Goal: Check status: Check status

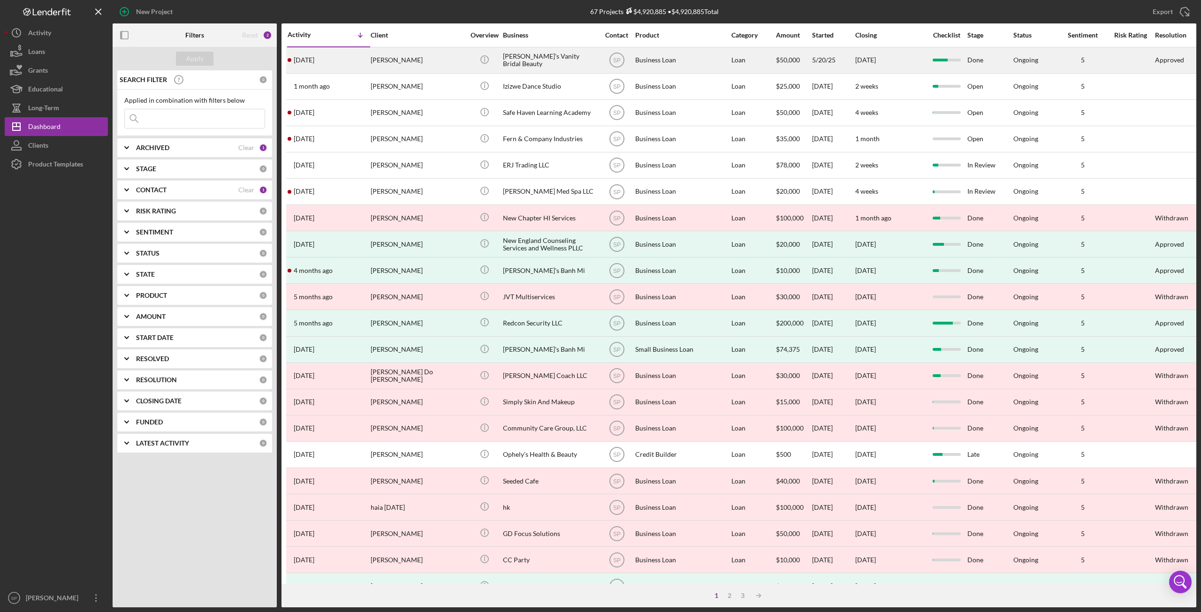
click at [393, 67] on div "[PERSON_NAME]" at bounding box center [418, 60] width 94 height 25
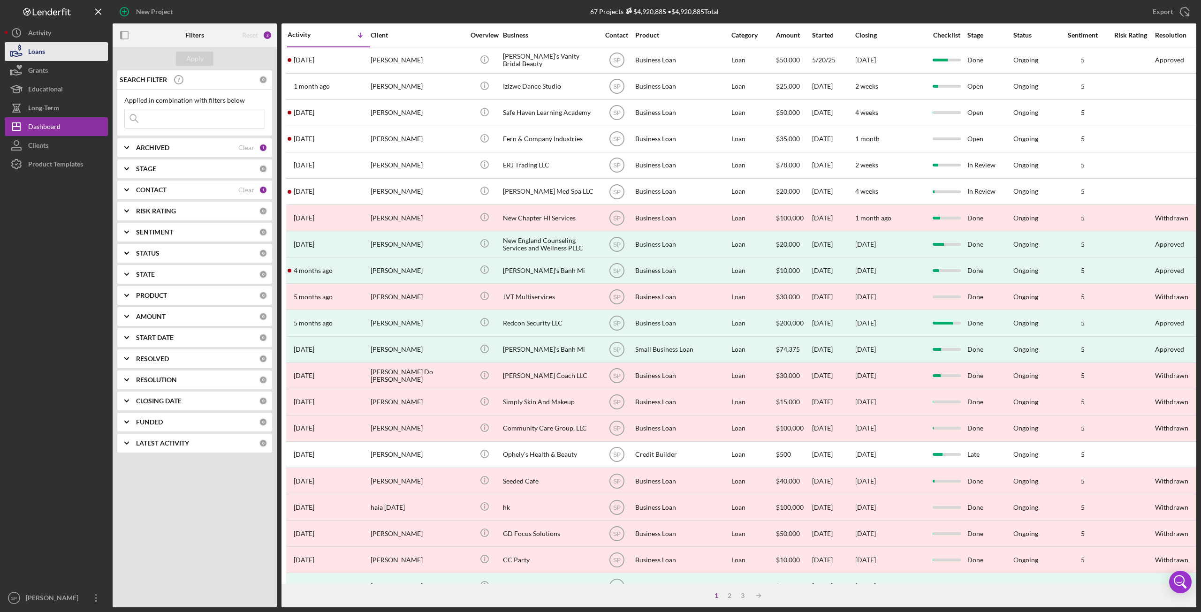
click at [38, 52] on div "Loans" at bounding box center [36, 52] width 17 height 21
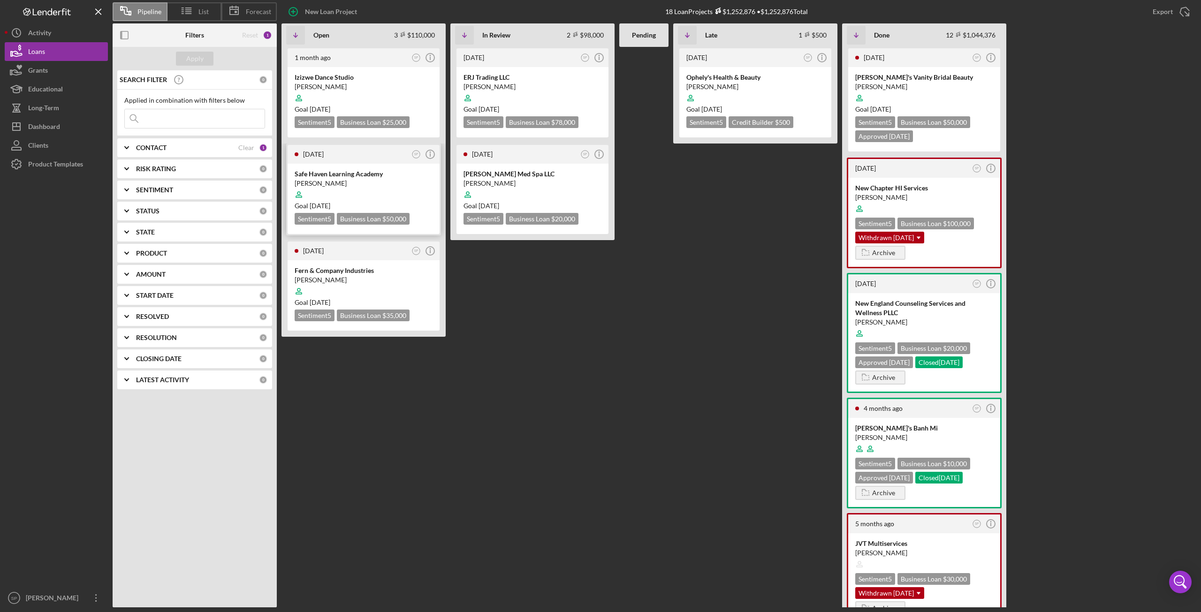
click at [365, 180] on div "[PERSON_NAME]" at bounding box center [364, 183] width 138 height 9
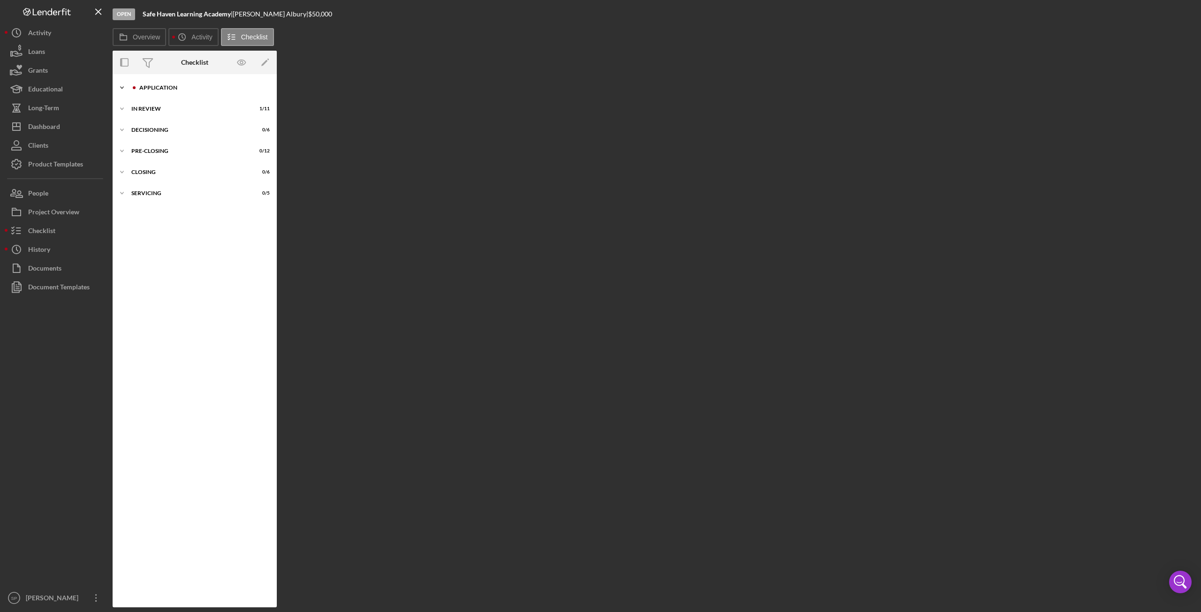
click at [125, 89] on icon "Icon/Expander" at bounding box center [122, 87] width 19 height 19
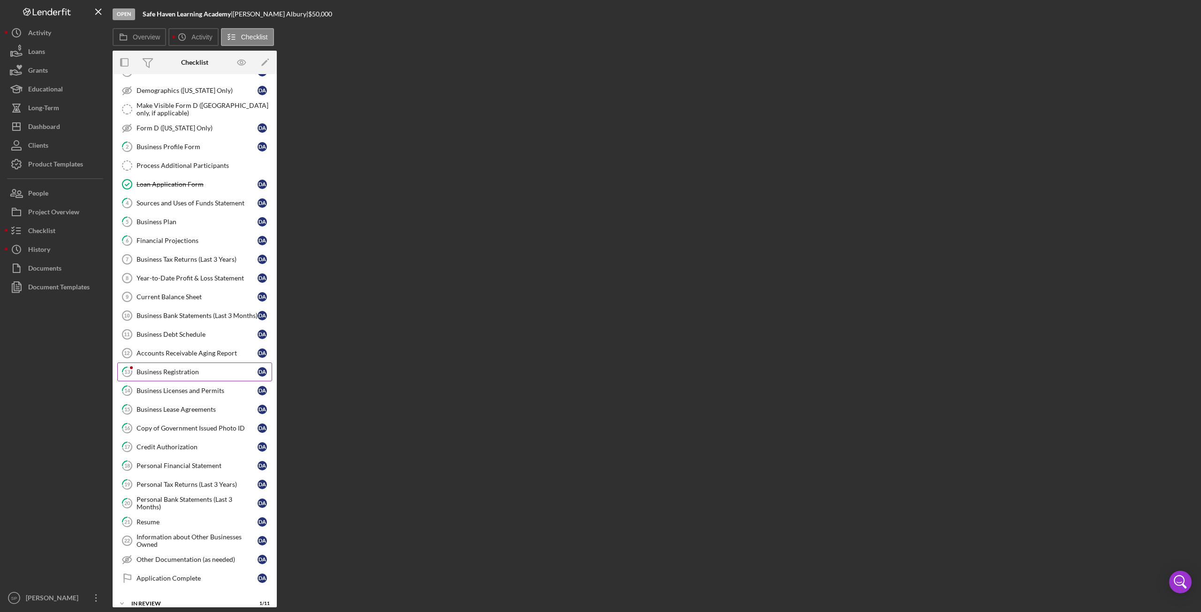
scroll to position [94, 0]
click at [169, 436] on link "17 Credit Authorization D A" at bounding box center [194, 445] width 155 height 19
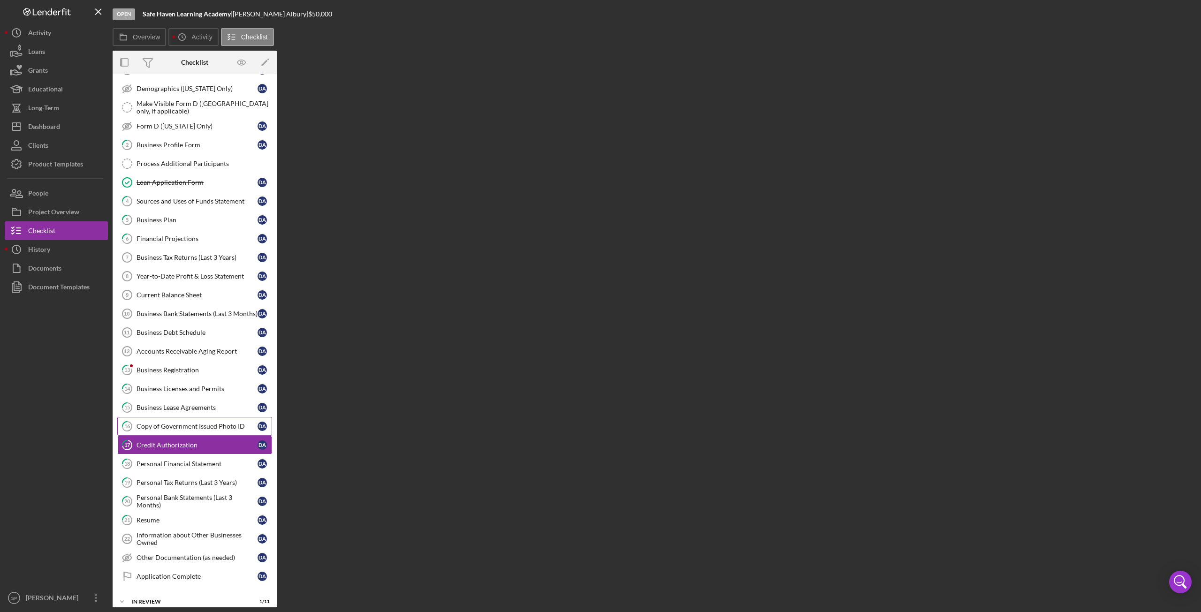
click at [169, 424] on link "16 Copy of Government Issued Photo ID D A" at bounding box center [194, 426] width 155 height 19
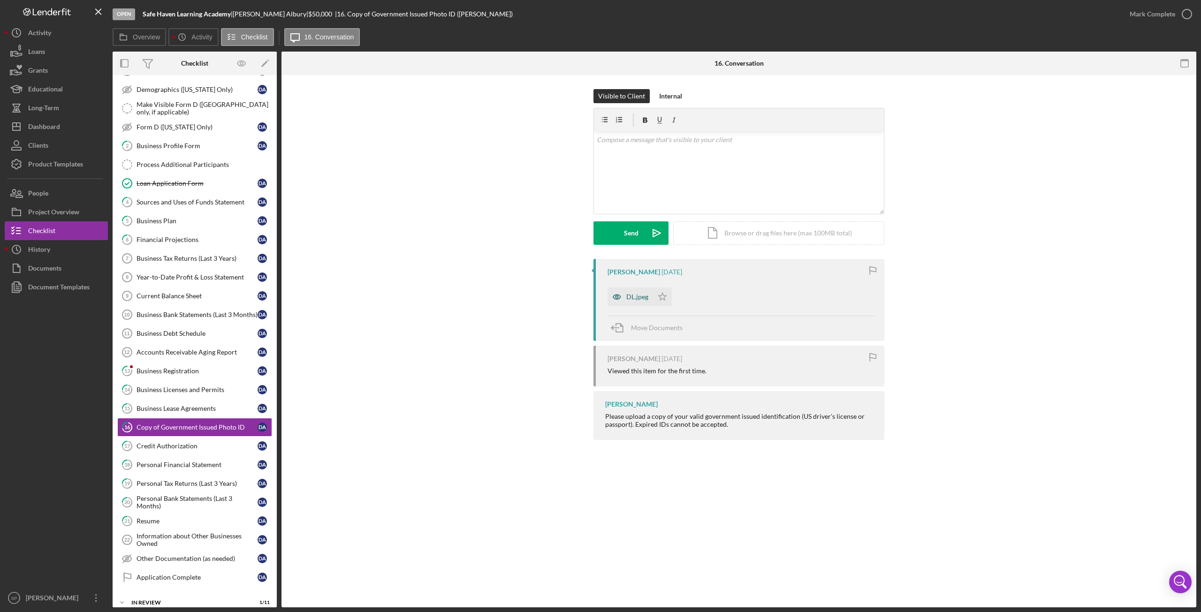
click at [645, 295] on div "DL.jpeg" at bounding box center [637, 297] width 22 height 8
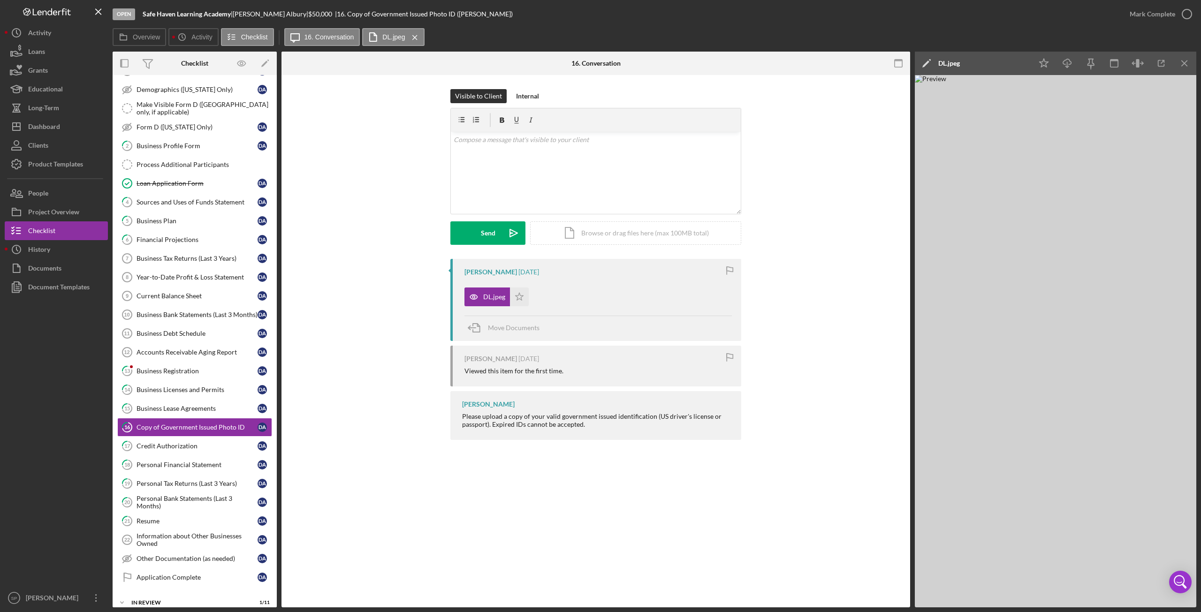
click at [371, 182] on div "Visible to Client Internal v Color teal Color pink Remove color Add row above A…" at bounding box center [596, 174] width 600 height 170
drag, startPoint x: 380, startPoint y: 418, endPoint x: 380, endPoint y: 412, distance: 5.6
click at [380, 417] on div "[PERSON_NAME] [DATE] DL.jpeg Icon/Star Move Documents [PERSON_NAME][GEOGRAPHIC_…" at bounding box center [596, 352] width 600 height 186
click at [379, 414] on div "[PERSON_NAME] [DATE] DL.jpeg Icon/Star Move Documents [PERSON_NAME][GEOGRAPHIC_…" at bounding box center [596, 352] width 600 height 186
click at [809, 451] on div "Visible to Client Internal v Color teal Color pink Remove color Add row above A…" at bounding box center [595, 267] width 629 height 384
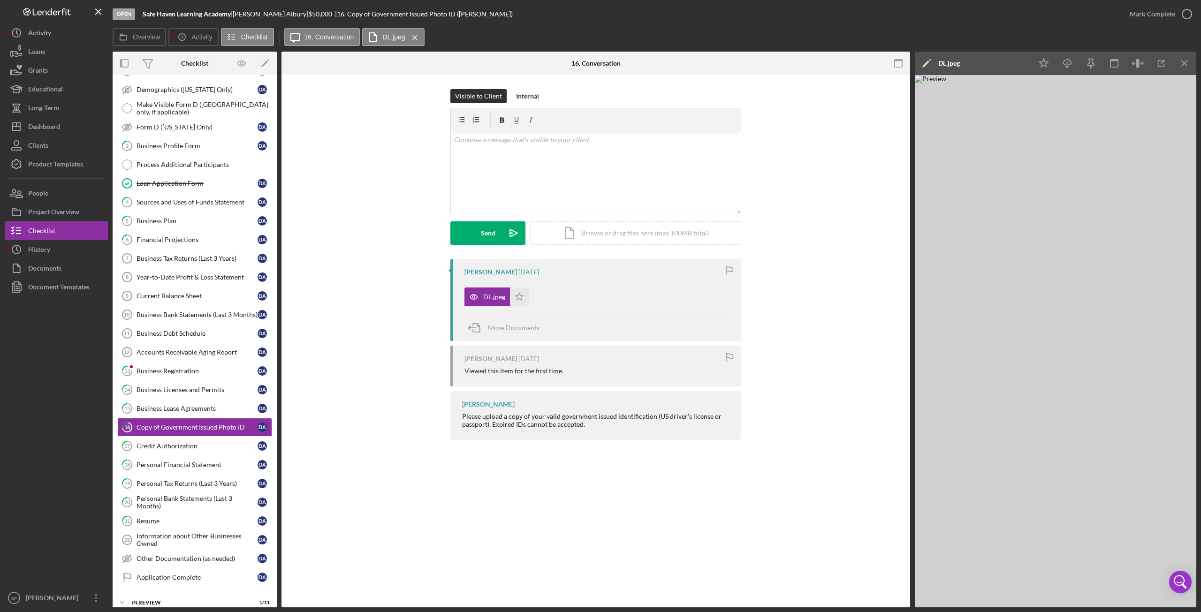
click at [668, 486] on div "16 Copy of Government Issued Photo ID Visible to Client Internal v Color teal C…" at bounding box center [595, 341] width 629 height 532
click at [664, 485] on div "16 Copy of Government Issued Photo ID Visible to Client Internal v Color teal C…" at bounding box center [595, 341] width 629 height 532
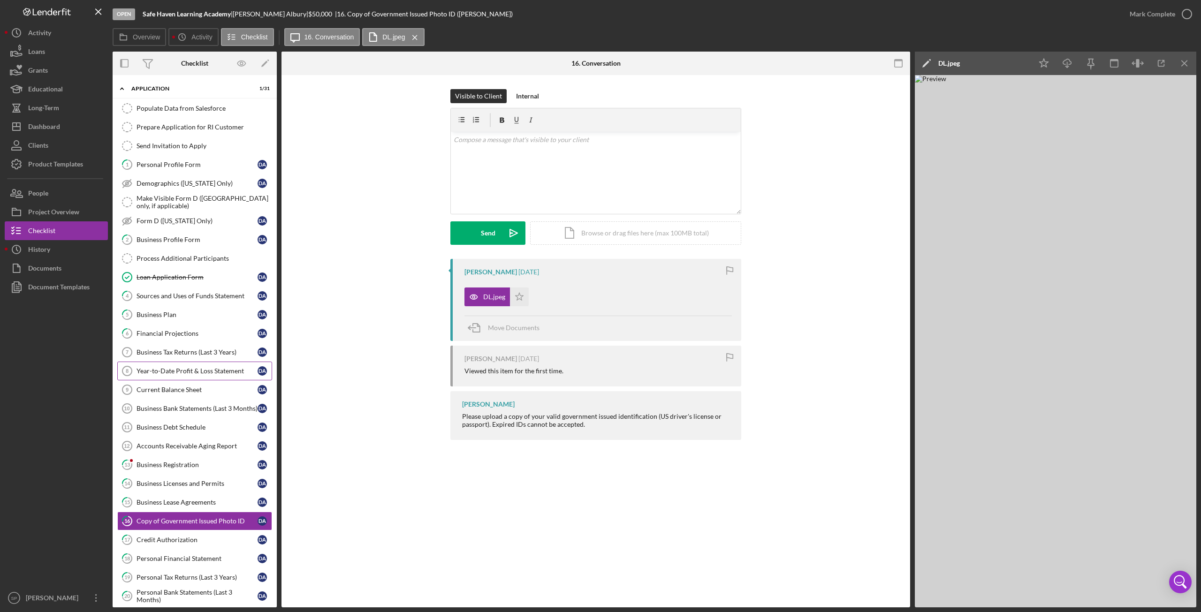
scroll to position [178, 0]
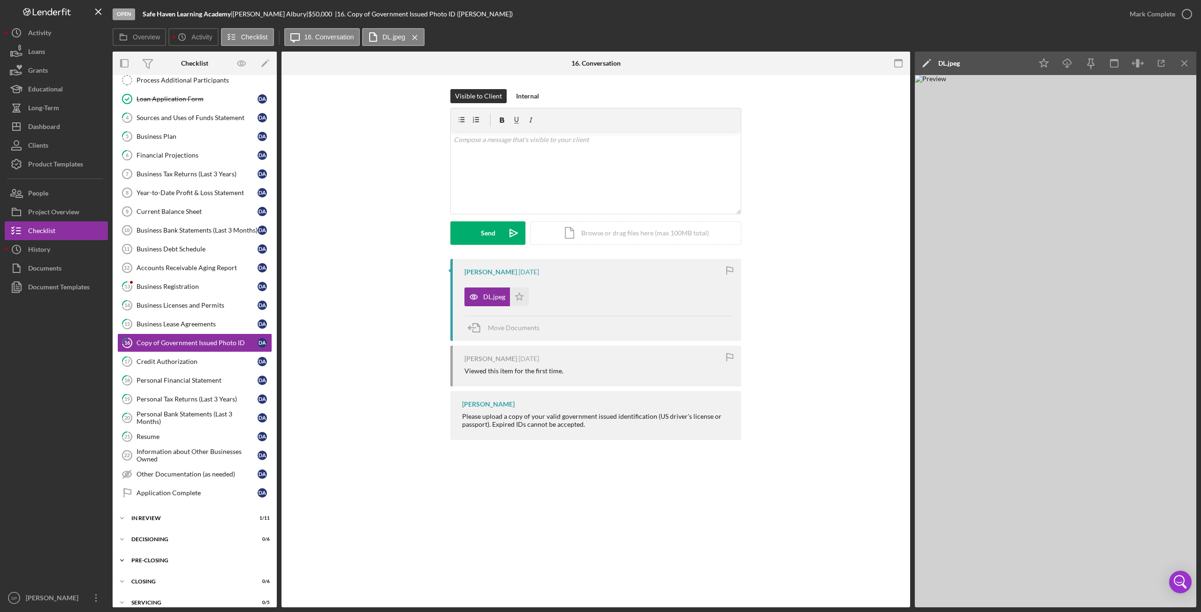
click at [122, 553] on icon "Icon/Expander" at bounding box center [122, 560] width 19 height 19
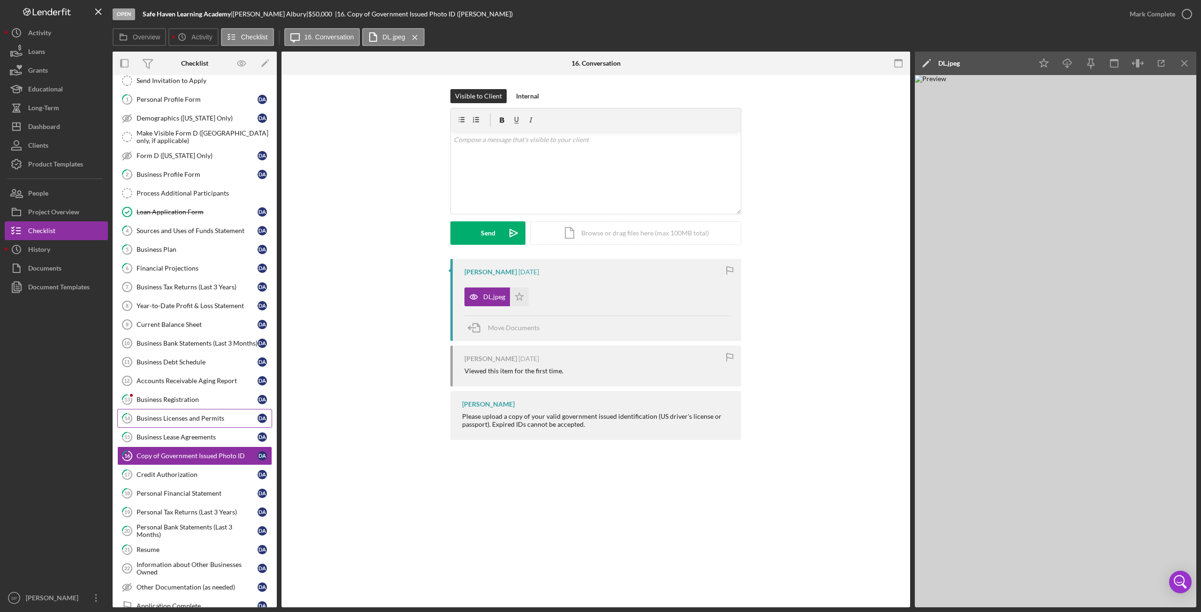
scroll to position [94, 0]
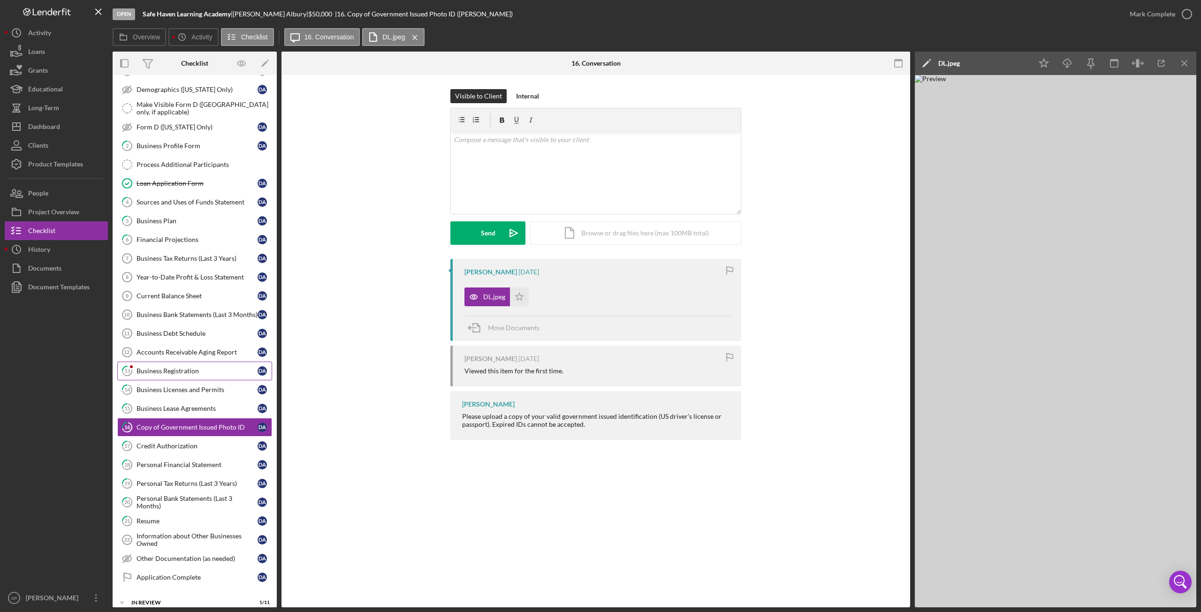
click at [179, 367] on div "Business Registration" at bounding box center [197, 371] width 121 height 8
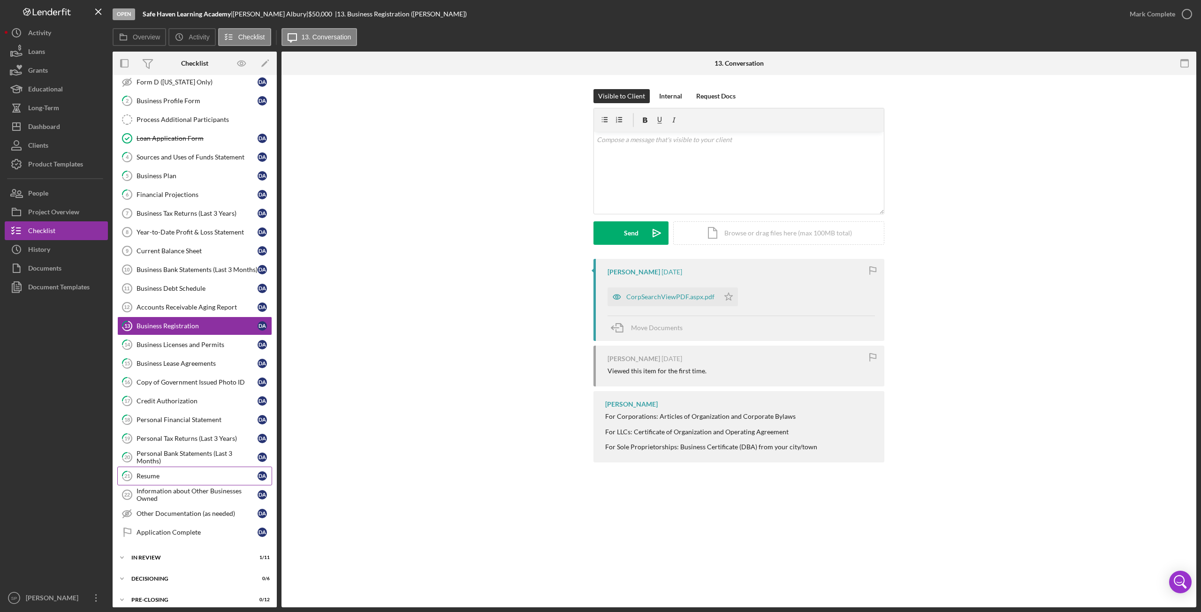
scroll to position [141, 0]
click at [967, 325] on div "[PERSON_NAME] [DATE] CorpSearchViewPDF.aspx.pdf Icon/Star Move Documents [PERSO…" at bounding box center [739, 363] width 887 height 208
click at [51, 51] on button "Loans" at bounding box center [56, 51] width 103 height 19
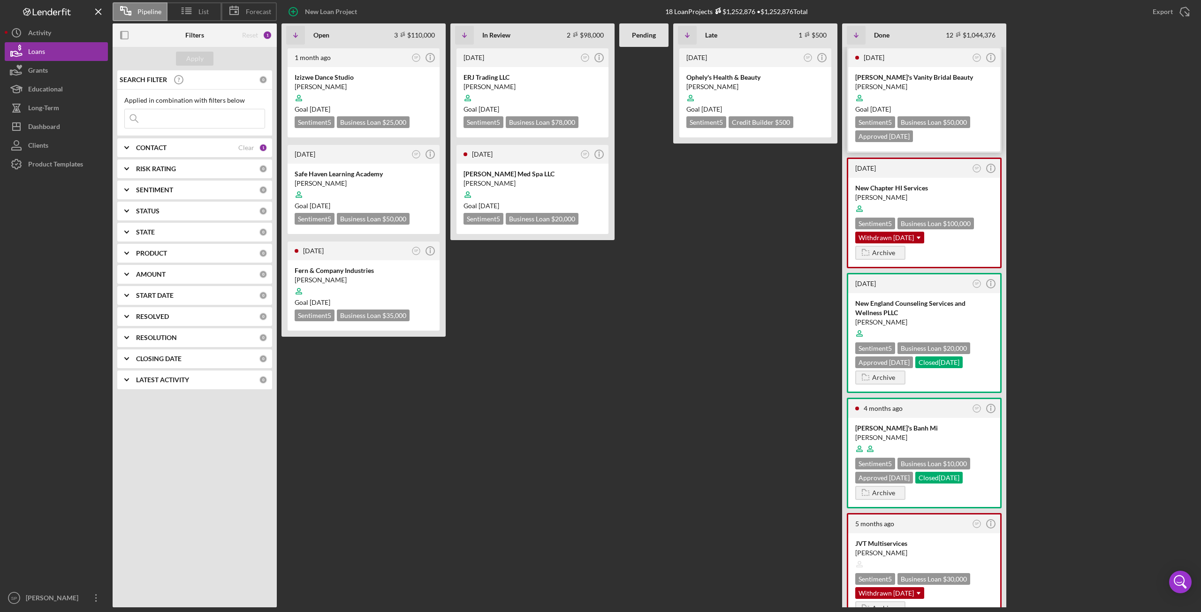
click at [916, 91] on div at bounding box center [924, 98] width 138 height 18
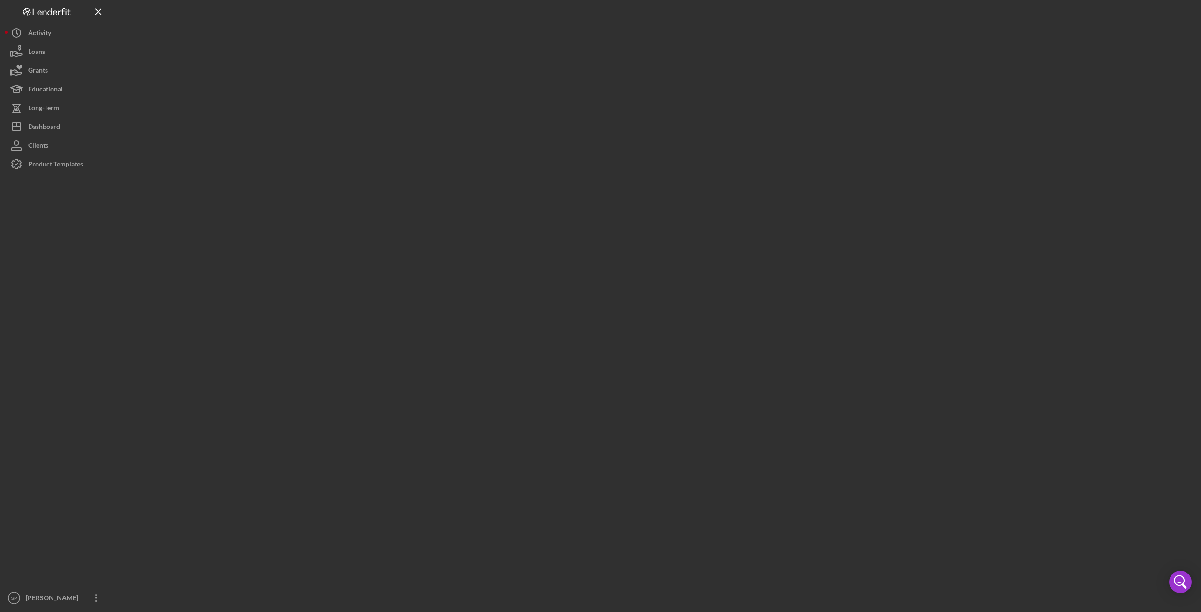
click at [916, 91] on div at bounding box center [655, 304] width 1084 height 608
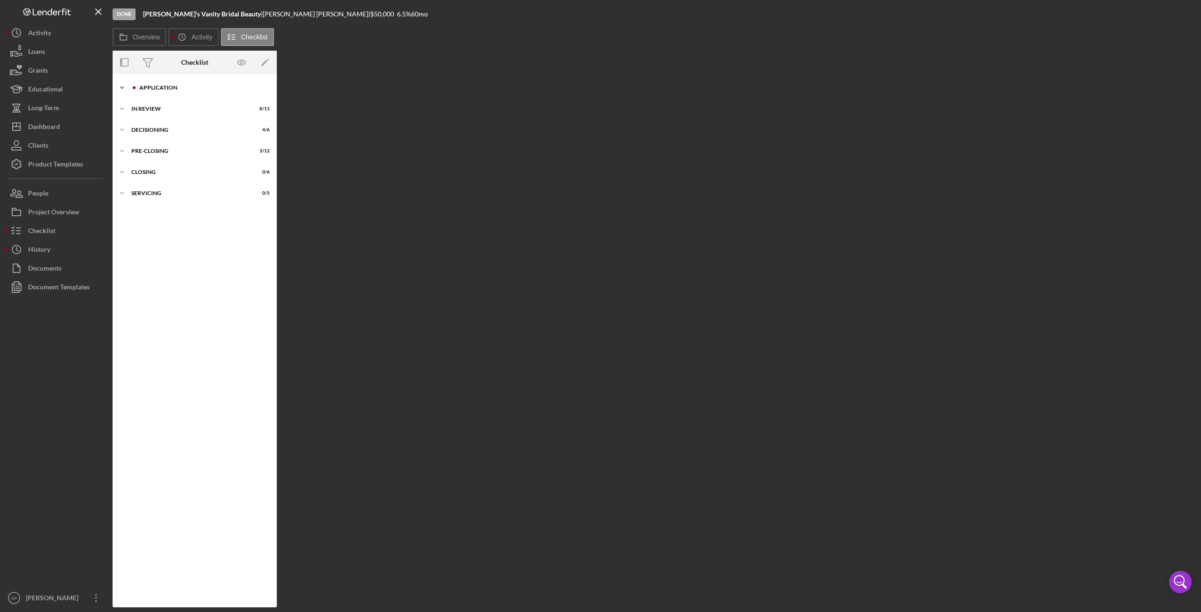
click at [127, 89] on icon "Icon/Expander" at bounding box center [122, 87] width 19 height 19
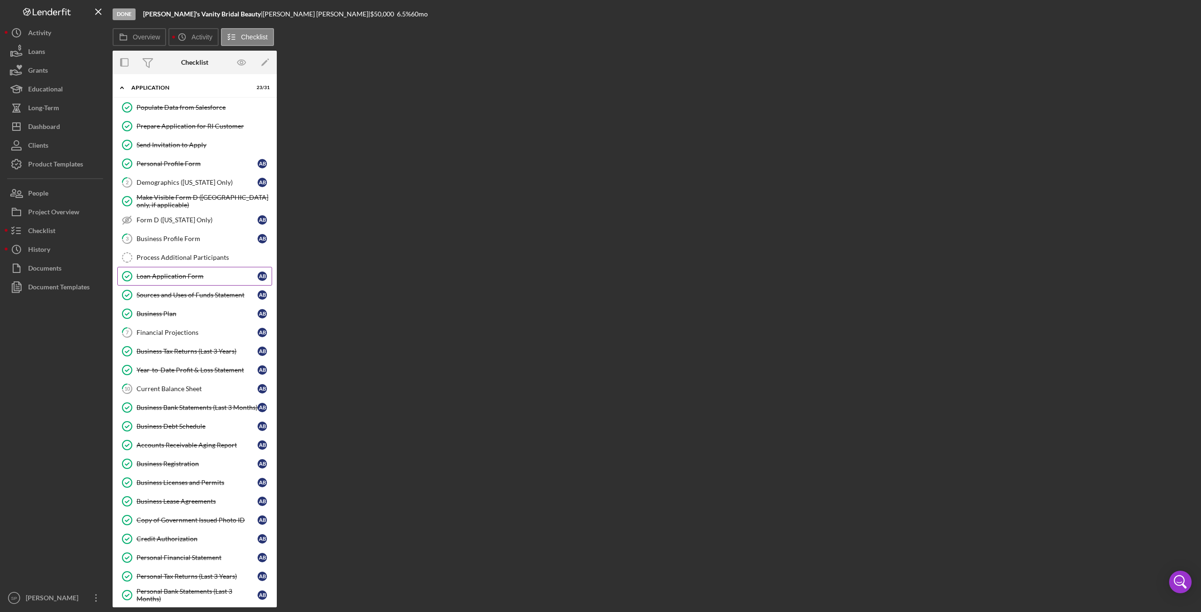
click at [185, 267] on link "Loan Application Form Loan Application Form A B" at bounding box center [194, 276] width 155 height 19
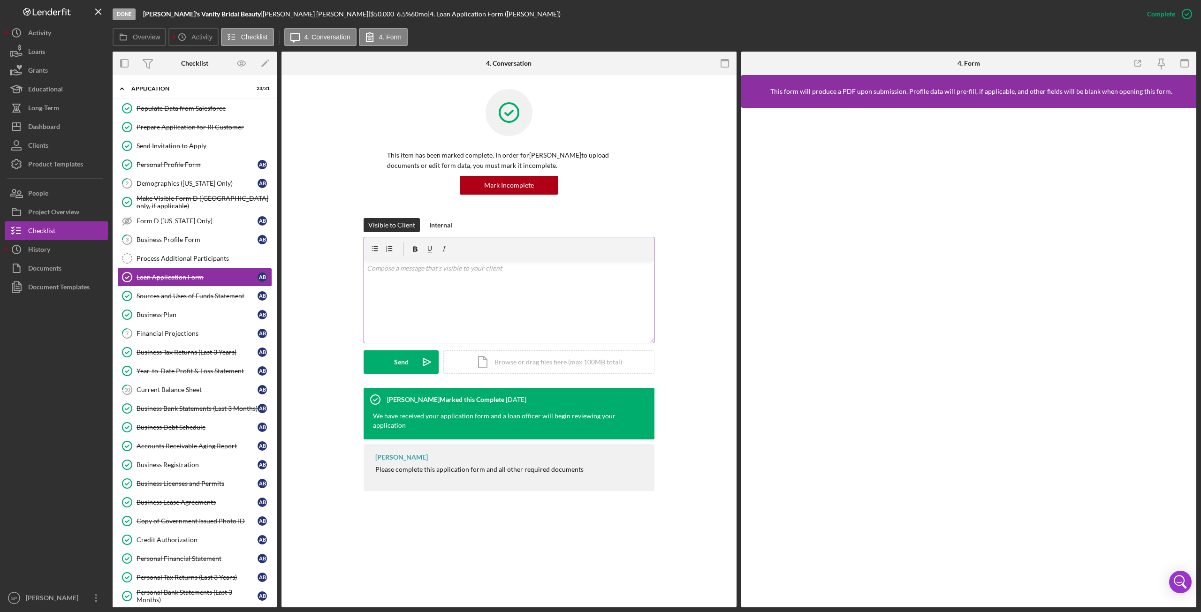
click at [439, 300] on div "v Color teal Color pink Remove color Add row above Add row below Add column bef…" at bounding box center [509, 302] width 290 height 82
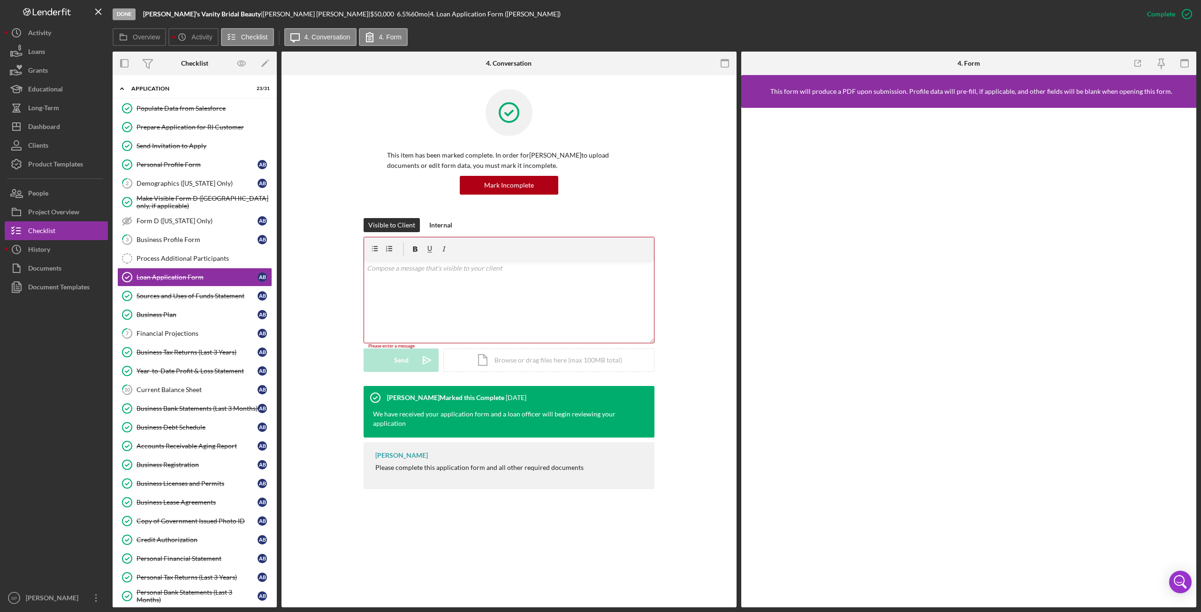
click at [473, 528] on div "Loan Application Form Loan Application Form This item has been marked complete.…" at bounding box center [508, 341] width 455 height 532
click at [421, 297] on div "v Color teal Color pink Remove color Add row above Add row below Add column bef…" at bounding box center [509, 302] width 290 height 82
click at [397, 282] on div "v Color teal Color pink Remove color Add row above Add row below Add column bef…" at bounding box center [509, 302] width 290 height 82
